Goal: Task Accomplishment & Management: Manage account settings

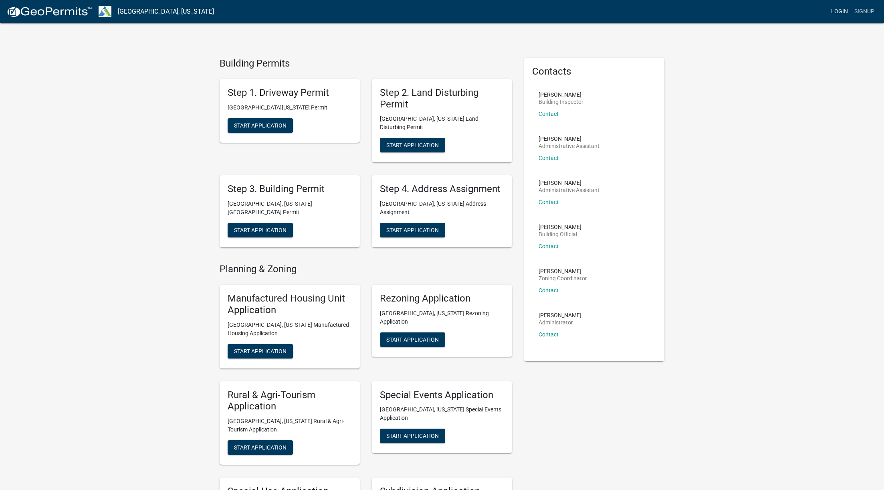
click at [842, 12] on link "Login" at bounding box center [839, 11] width 23 height 15
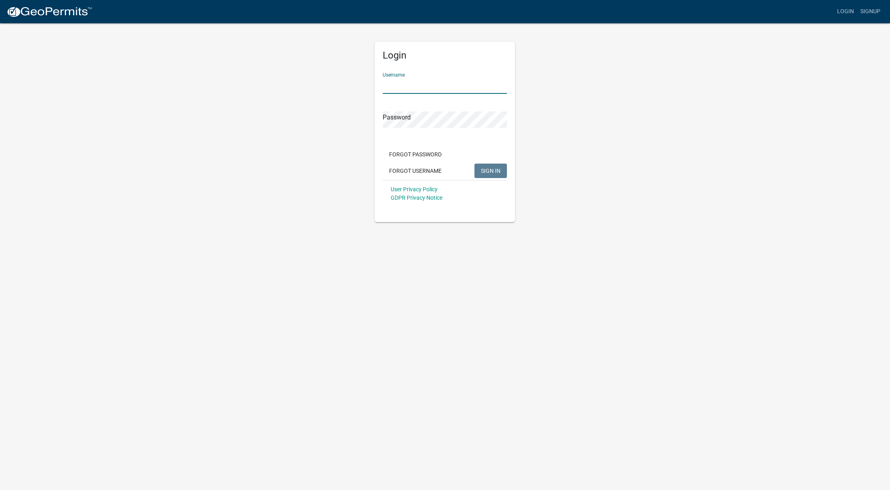
click at [425, 92] on input "Username" at bounding box center [445, 85] width 124 height 16
